Goal: Task Accomplishment & Management: Manage account settings

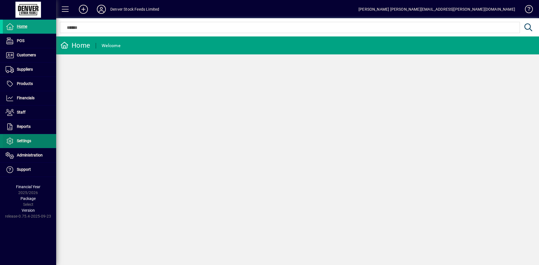
click at [27, 143] on span "Settings" at bounding box center [24, 141] width 14 height 4
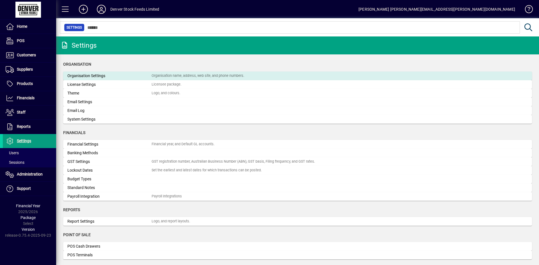
click at [91, 74] on div "Organisation Settings" at bounding box center [109, 76] width 84 height 6
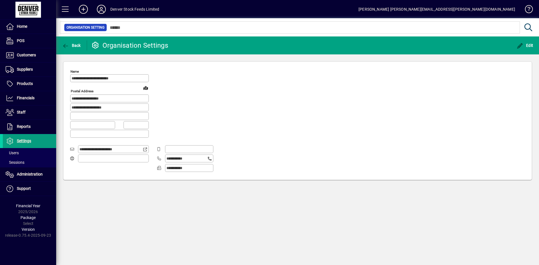
type input "**********"
click at [69, 43] on icon "button" at bounding box center [65, 46] width 7 height 6
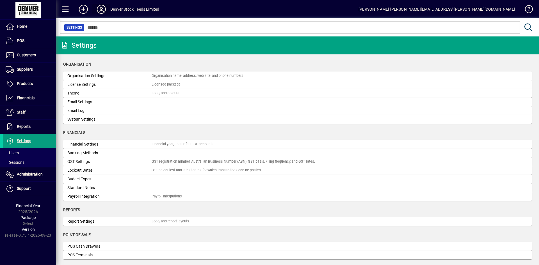
click at [106, 6] on icon at bounding box center [101, 9] width 11 height 9
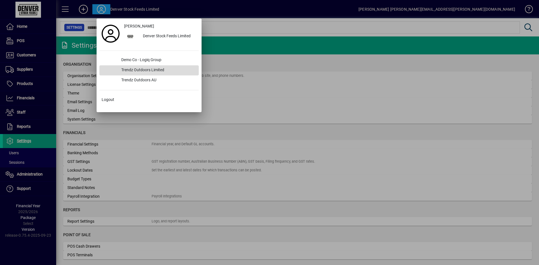
click at [142, 70] on div "Trendz Outdoors Limited" at bounding box center [158, 70] width 82 height 10
